Goal: Entertainment & Leisure: Browse casually

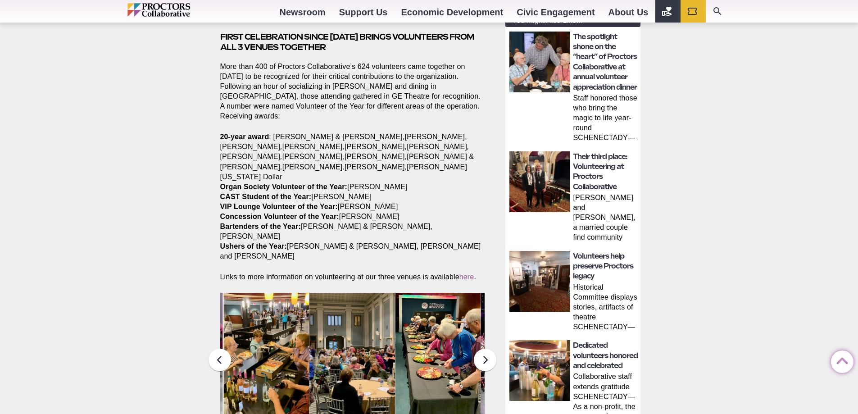
scroll to position [315, 0]
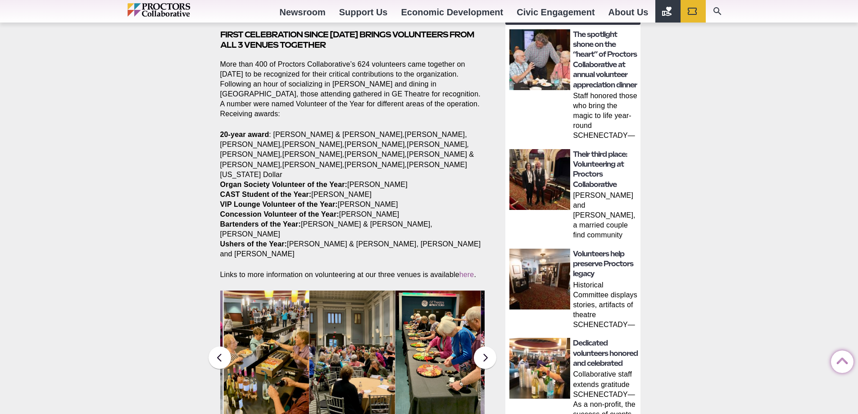
click at [377, 310] on img at bounding box center [353, 356] width 86 height 130
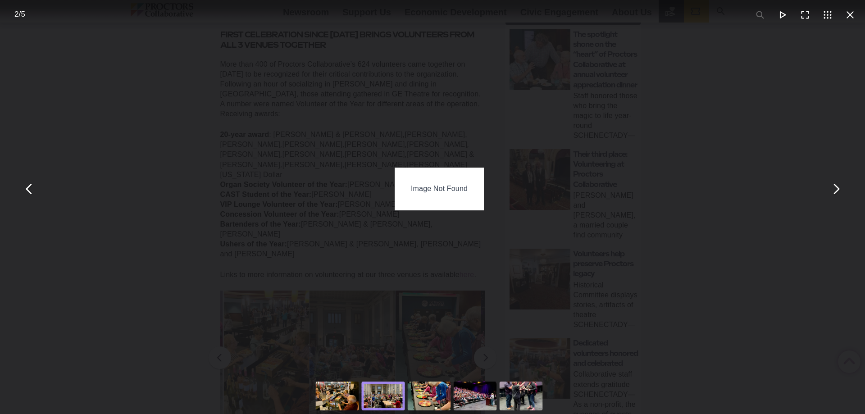
click at [330, 388] on div "You can close this modal content with the ESC key" at bounding box center [337, 396] width 46 height 36
click at [513, 391] on div "You can close this modal content with the ESC key" at bounding box center [521, 396] width 46 height 36
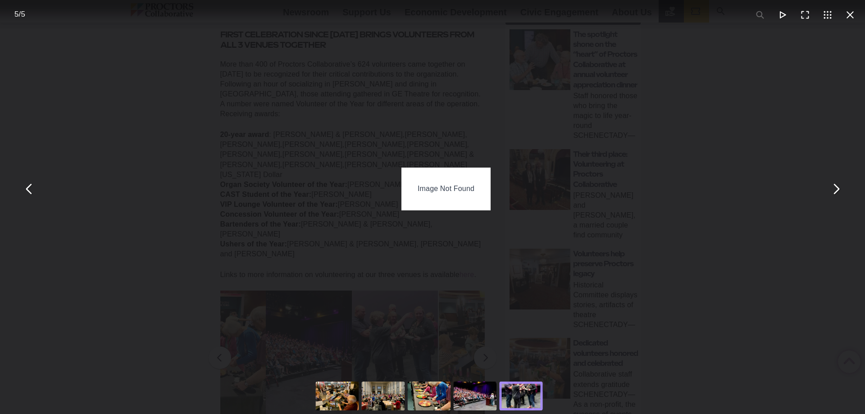
click at [474, 389] on div "You can close this modal content with the ESC key" at bounding box center [475, 396] width 46 height 36
click at [551, 397] on div "You can close this modal content with the ESC key" at bounding box center [745, 396] width 862 height 36
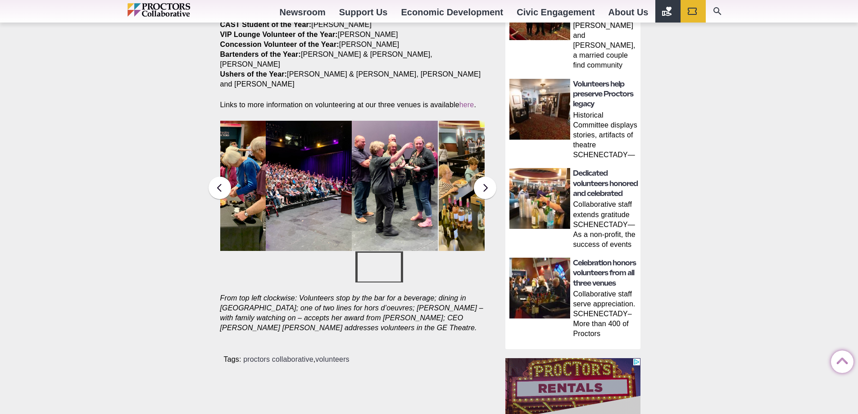
scroll to position [541, 0]
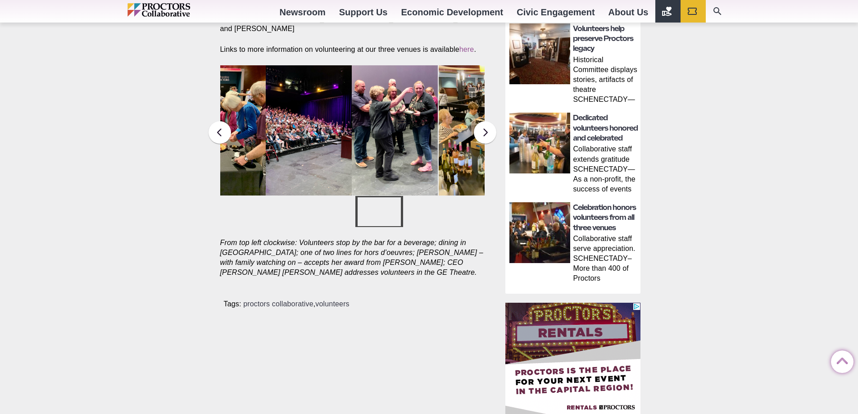
click at [210, 290] on div "Volunteers * Proctors Collaborative celebrates volunteers Share Share on Facebo…" at bounding box center [429, 106] width 858 height 1123
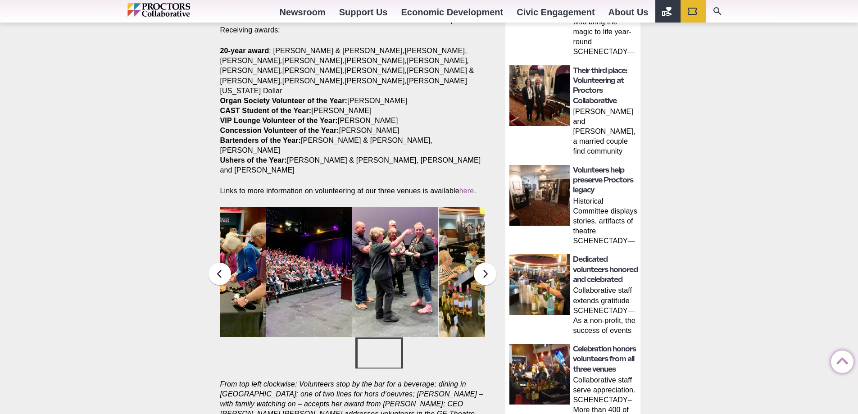
scroll to position [451, 0]
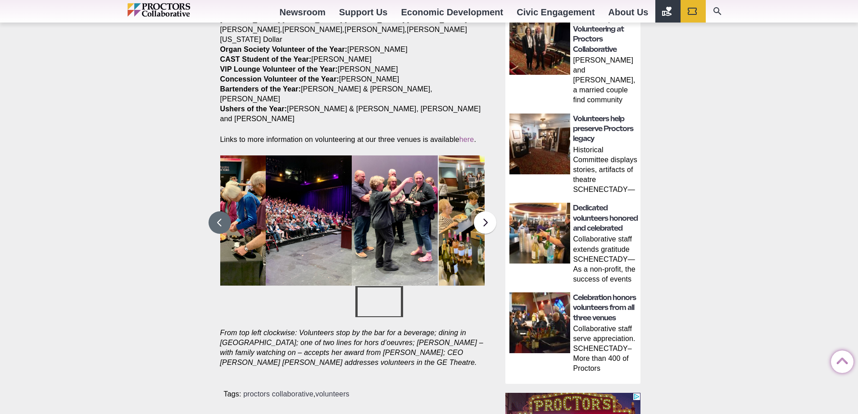
click at [219, 211] on button at bounding box center [220, 222] width 23 height 23
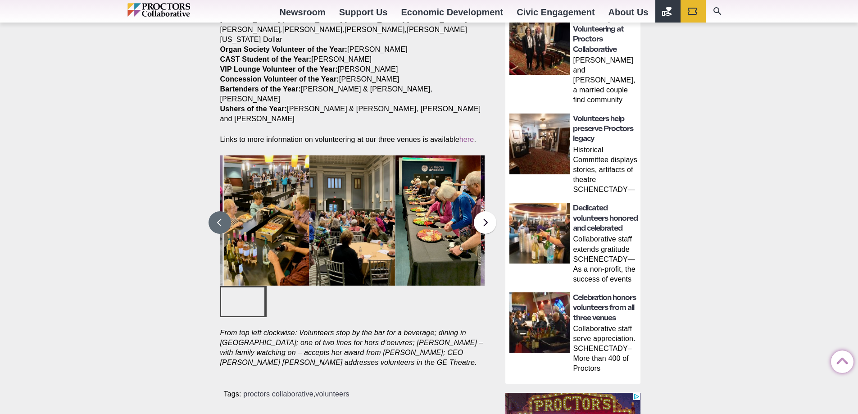
click at [219, 211] on button at bounding box center [220, 222] width 23 height 23
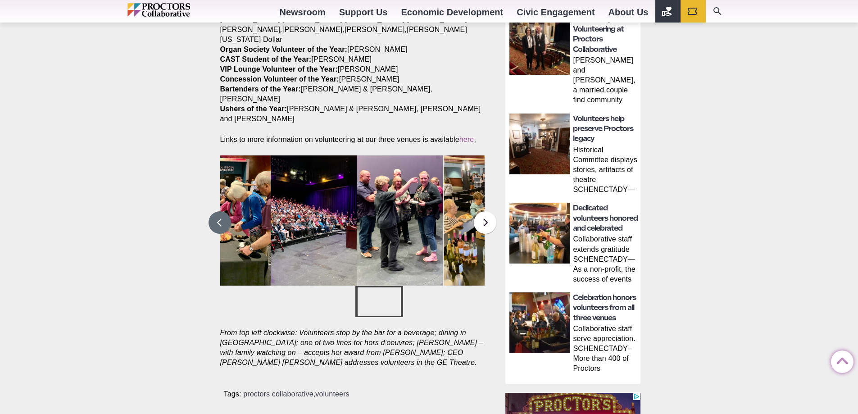
click at [219, 211] on button at bounding box center [220, 222] width 23 height 23
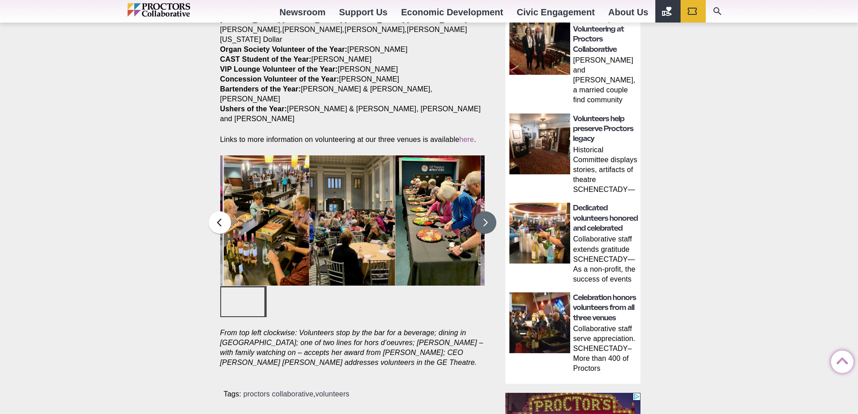
click at [489, 211] on button at bounding box center [485, 222] width 23 height 23
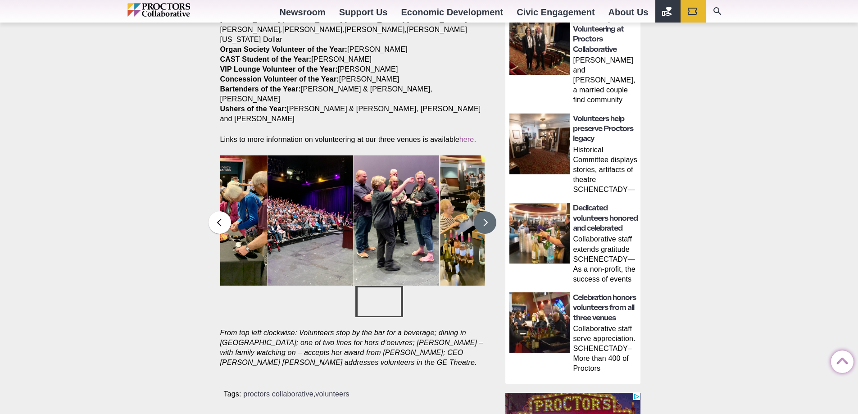
click at [407, 182] on img at bounding box center [396, 220] width 86 height 130
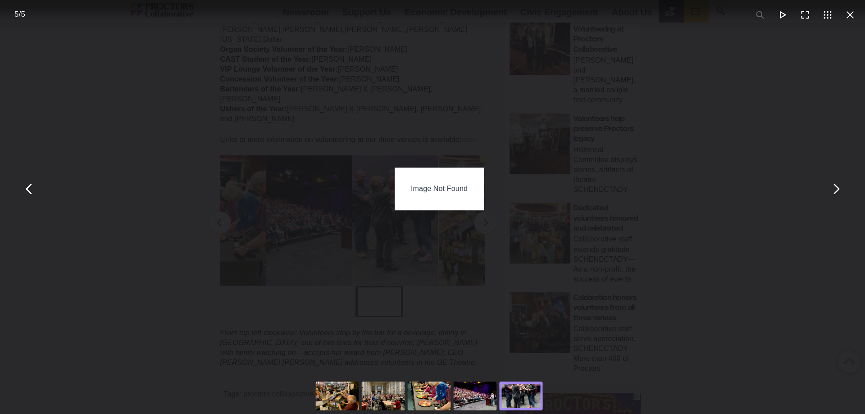
click at [452, 294] on div "Image Not Found" at bounding box center [439, 189] width 865 height 378
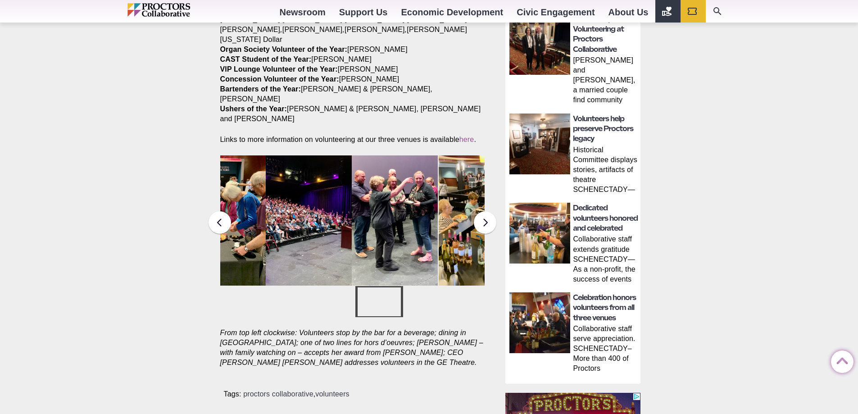
click at [345, 389] on p "Tags: proctors collaborative , volunteers" at bounding box center [354, 394] width 261 height 10
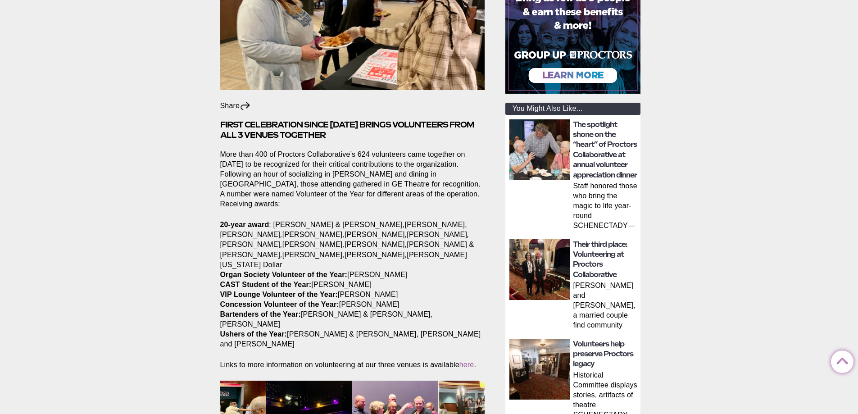
scroll to position [315, 0]
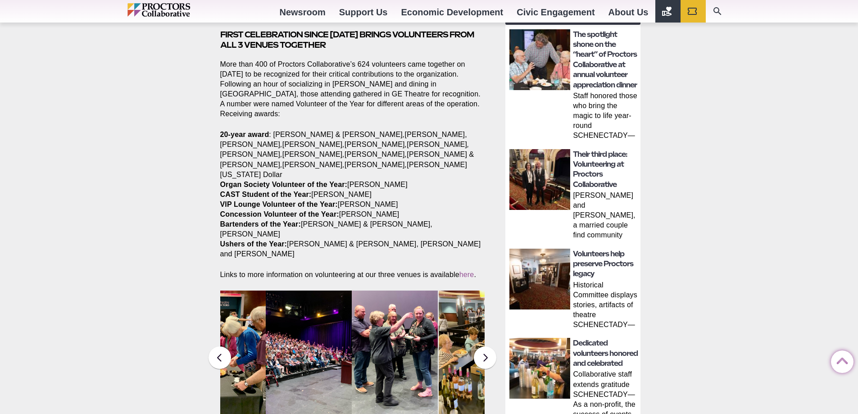
click at [408, 327] on img at bounding box center [395, 356] width 86 height 130
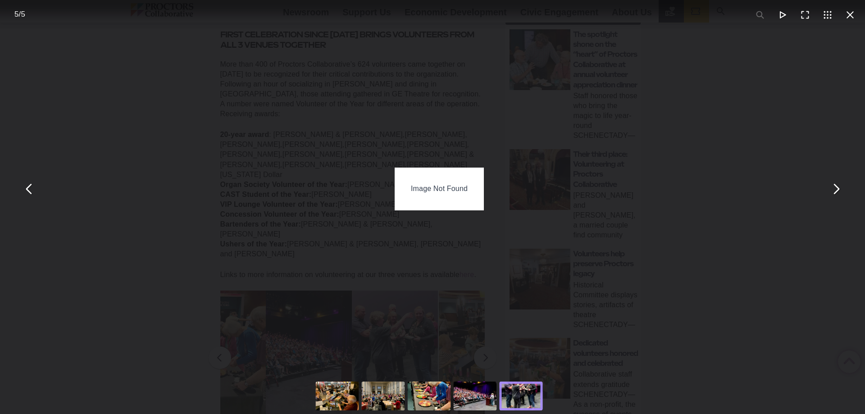
click at [51, 68] on div "Image Not Found" at bounding box center [439, 189] width 865 height 378
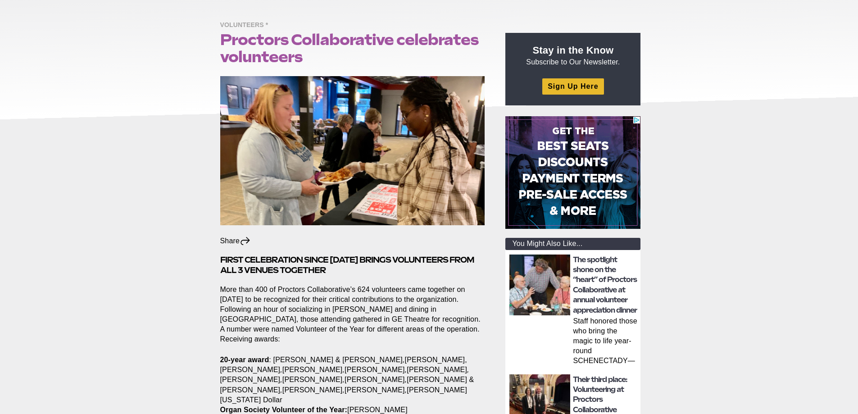
scroll to position [315, 0]
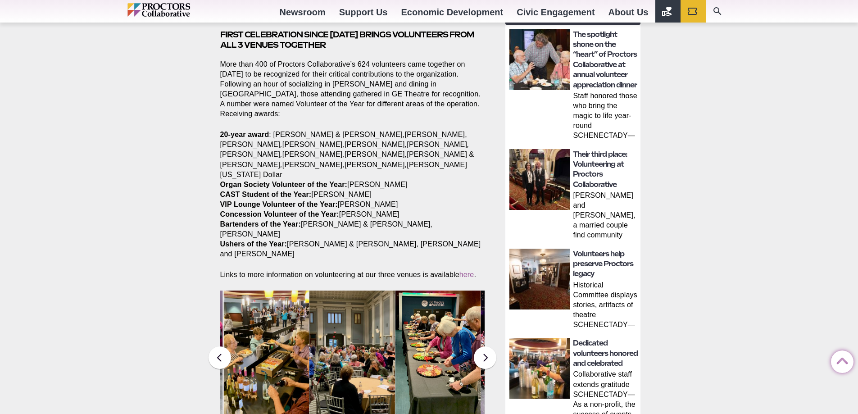
scroll to position [180, 0]
